Goal: Task Accomplishment & Management: Manage account settings

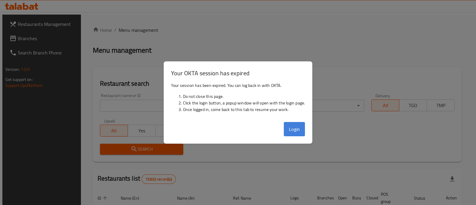
click at [296, 133] on button "Login" at bounding box center [294, 129] width 21 height 14
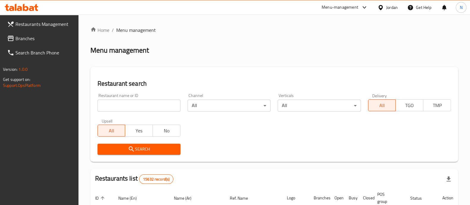
click at [445, 55] on div "Home / Menu management Menu management Restaurant search Restaurant name or ID …" at bounding box center [274, 197] width 368 height 342
click at [155, 103] on input "search" at bounding box center [139, 106] width 83 height 12
drag, startPoint x: 130, startPoint y: 104, endPoint x: 133, endPoint y: 102, distance: 3.6
click at [131, 104] on input "search" at bounding box center [139, 106] width 83 height 12
type input "anabtawi"
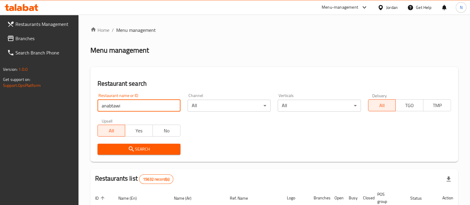
click button "Search" at bounding box center [139, 149] width 83 height 11
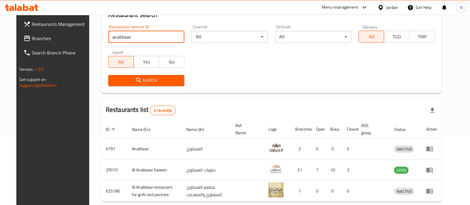
scroll to position [98, 0]
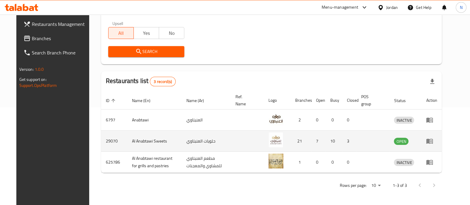
click at [433, 139] on icon "enhanced table" at bounding box center [429, 140] width 7 height 7
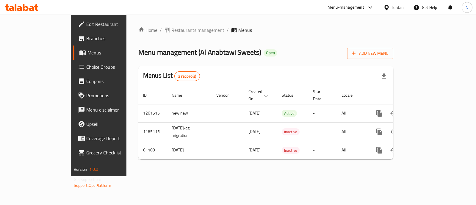
click at [86, 37] on span "Branches" at bounding box center [115, 38] width 59 height 7
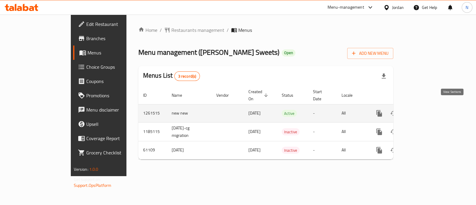
click at [425, 110] on icon "enhanced table" at bounding box center [421, 113] width 7 height 7
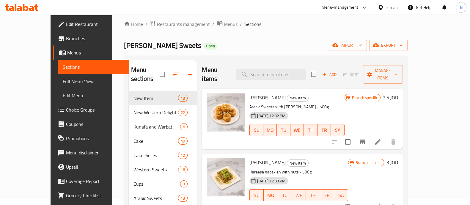
scroll to position [14, 0]
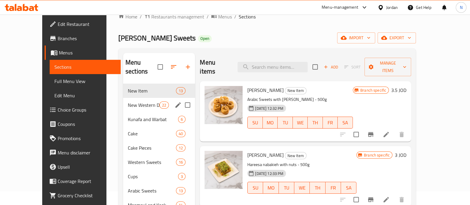
click at [128, 101] on span "New Western Delights" at bounding box center [144, 104] width 32 height 7
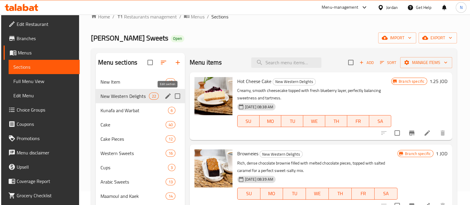
click at [167, 98] on icon "edit" at bounding box center [167, 95] width 7 height 7
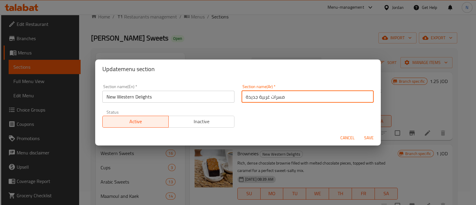
drag, startPoint x: 241, startPoint y: 98, endPoint x: 313, endPoint y: 104, distance: 72.2
click at [312, 104] on div "Section name(Ar)   * مسرات غربية جديدة Section name(Ar) *" at bounding box center [307, 93] width 139 height 25
paste input "حلويات غربية"
type input "حلويات غربية جديدة"
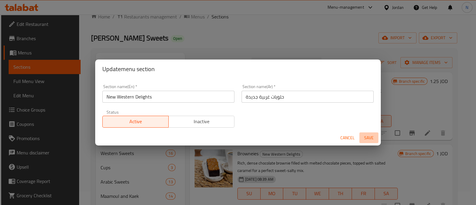
click at [372, 136] on span "Save" at bounding box center [369, 137] width 14 height 7
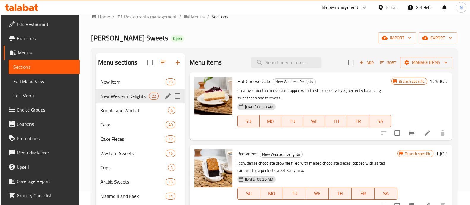
click at [199, 17] on span "Menus" at bounding box center [198, 16] width 14 height 7
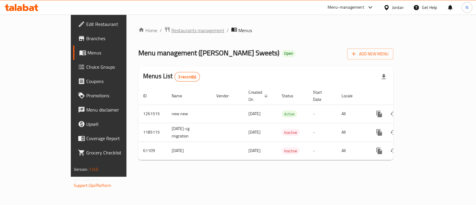
click at [171, 32] on span "Restaurants management" at bounding box center [197, 30] width 53 height 7
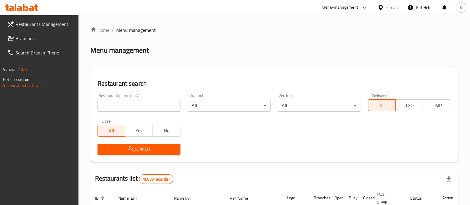
click at [157, 100] on input "search" at bounding box center [139, 106] width 83 height 12
type input "bee snack"
click button "Search" at bounding box center [139, 149] width 83 height 11
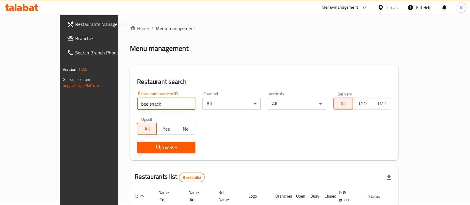
scroll to position [91, 0]
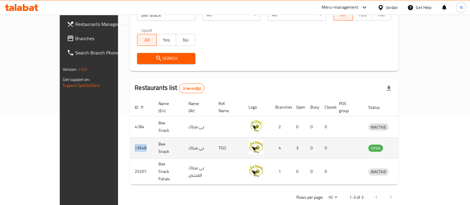
drag, startPoint x: 109, startPoint y: 141, endPoint x: 93, endPoint y: 144, distance: 16.4
click at [130, 144] on td "13648" at bounding box center [142, 147] width 24 height 21
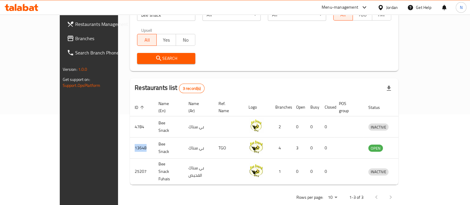
copy td "13648"
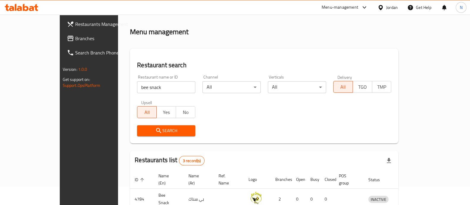
scroll to position [0, 0]
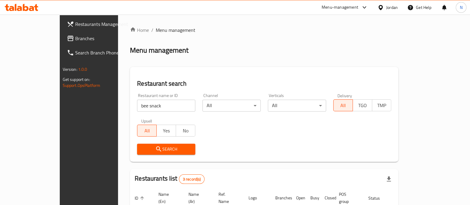
click at [75, 27] on span "Restaurants Management" at bounding box center [104, 24] width 58 height 7
